Goal: Navigation & Orientation: Find specific page/section

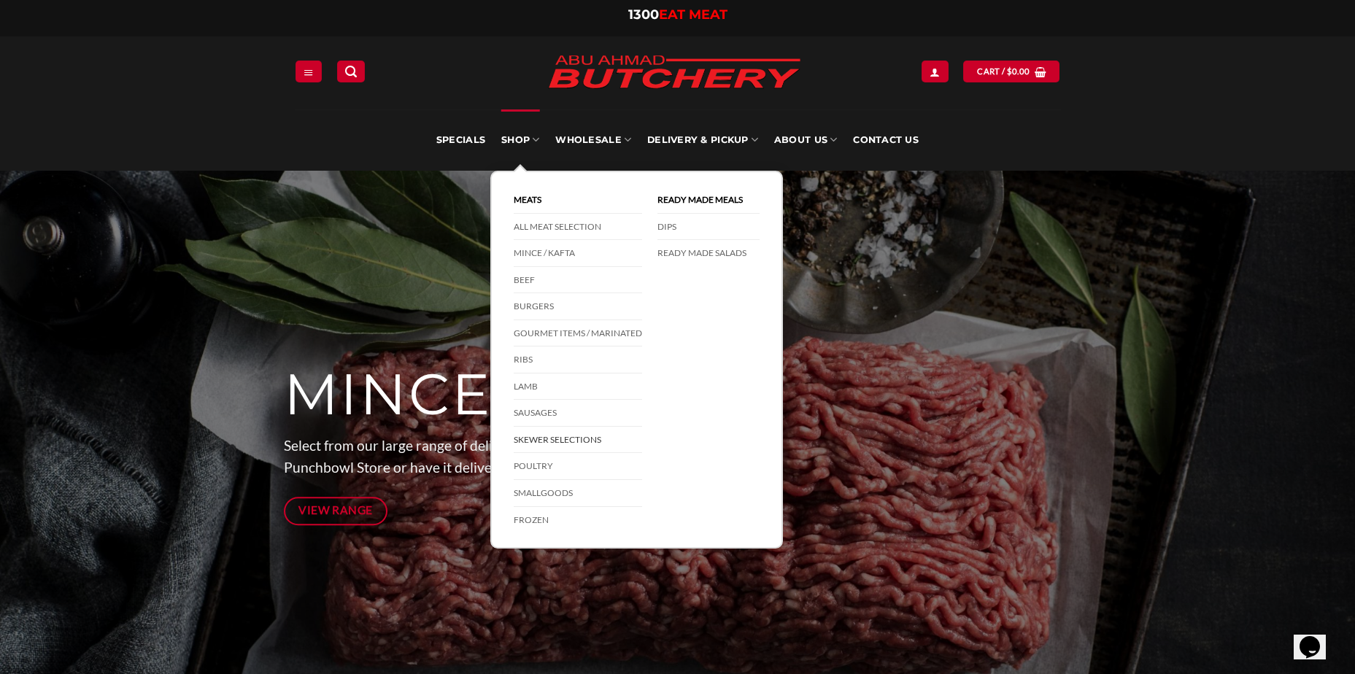
click at [562, 430] on link "Skewer Selections" at bounding box center [578, 440] width 128 height 27
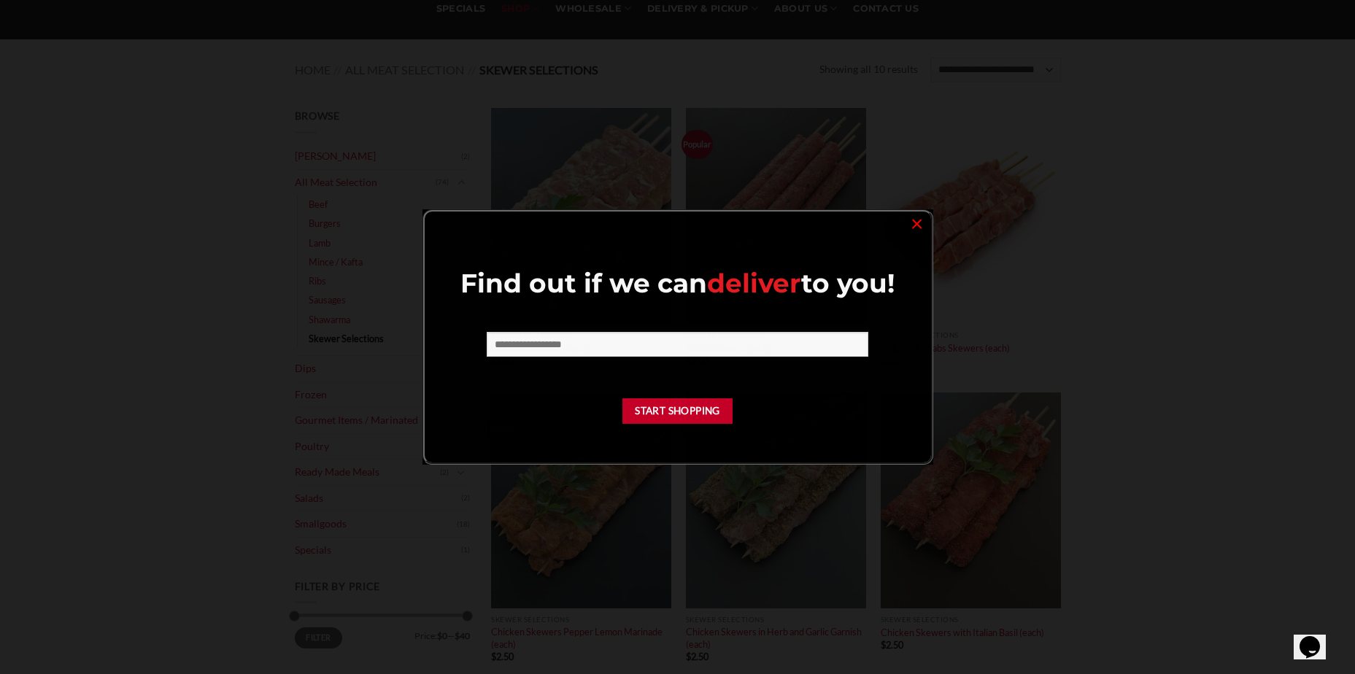
scroll to position [146, 0]
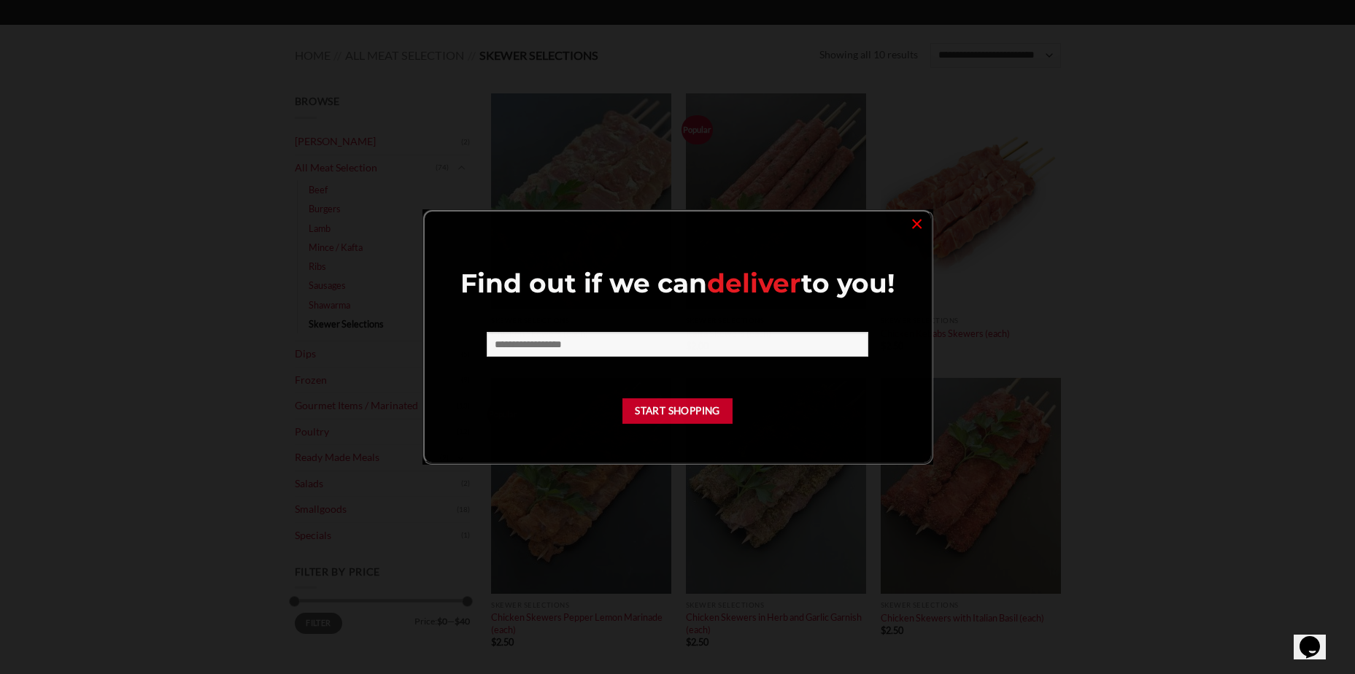
click at [1170, 267] on div at bounding box center [677, 337] width 1355 height 674
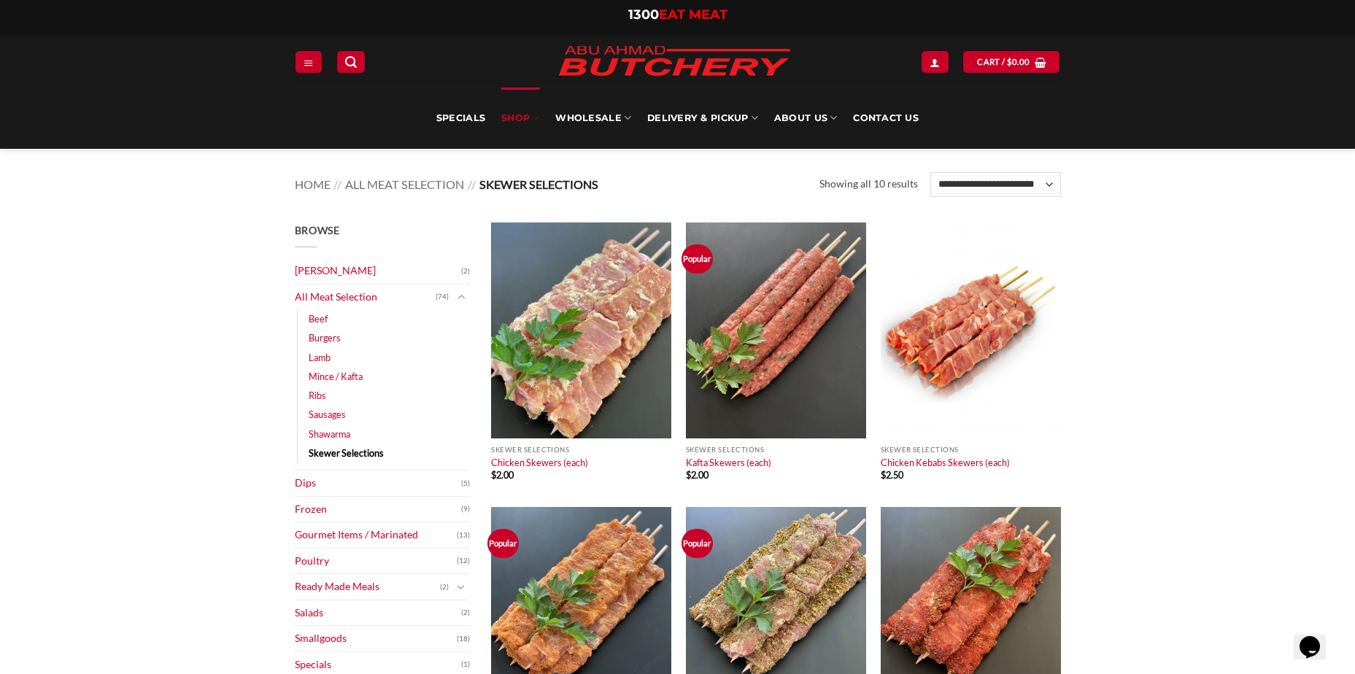
scroll to position [0, 0]
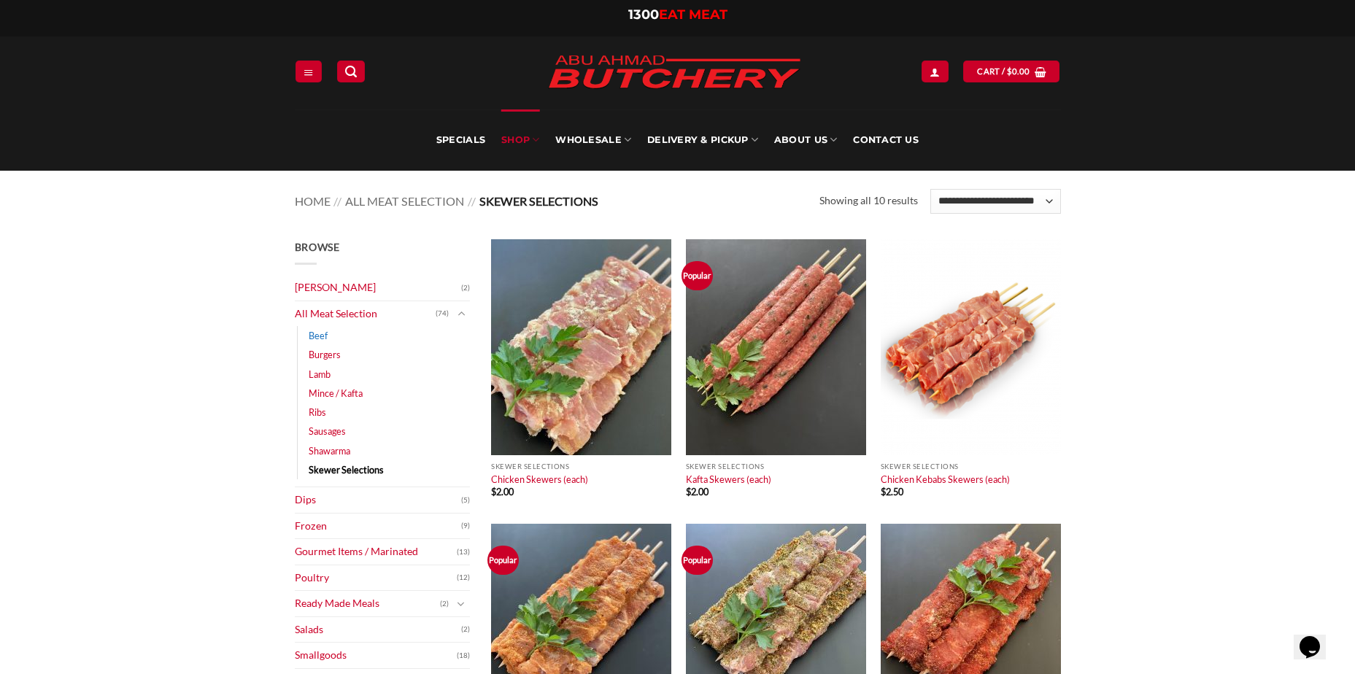
click at [327, 328] on link "Beef" at bounding box center [318, 335] width 19 height 19
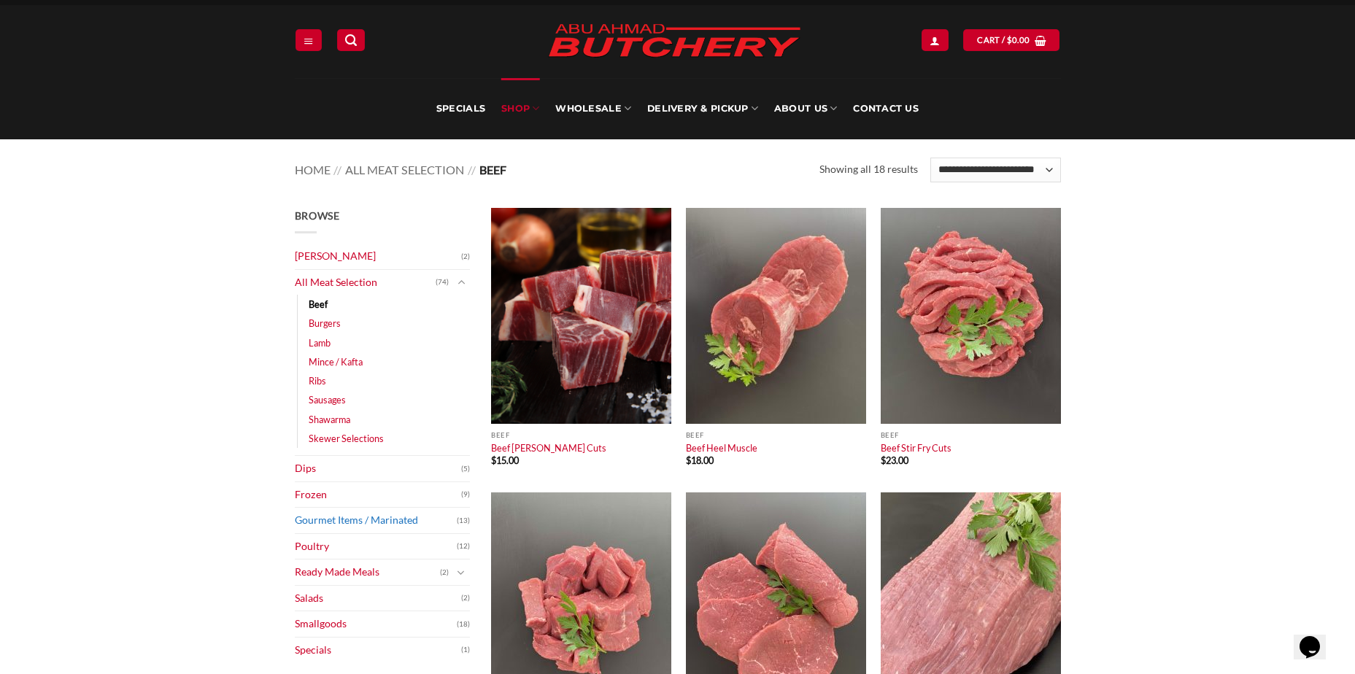
scroll to position [73, 0]
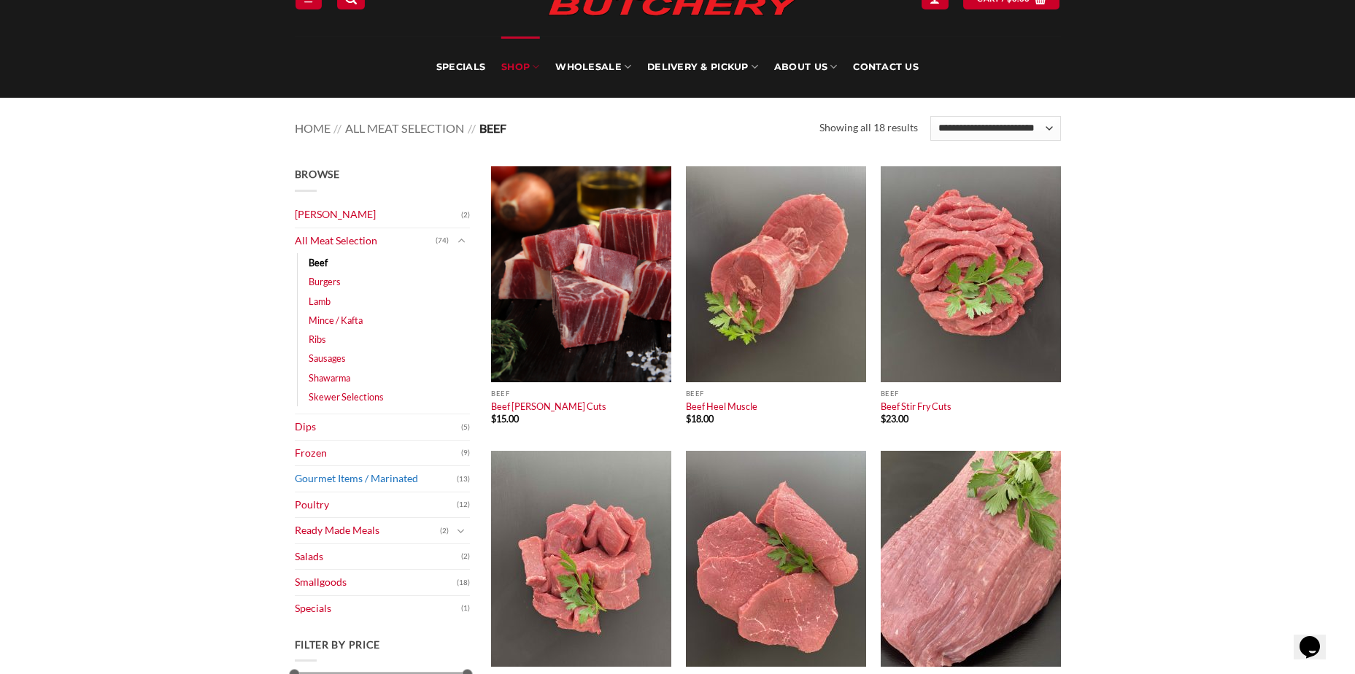
click at [394, 482] on link "Gourmet Items / Marinated" at bounding box center [376, 479] width 162 height 26
